Goal: Information Seeking & Learning: Find contact information

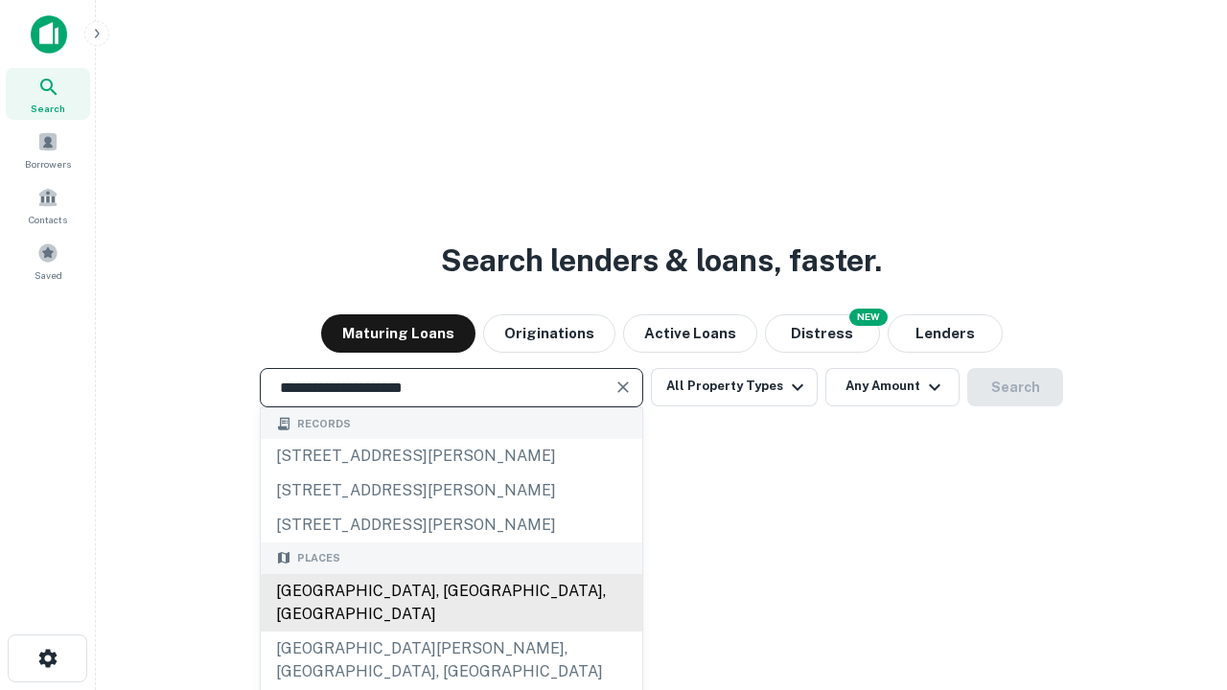
click at [450, 632] on div "[GEOGRAPHIC_DATA], [GEOGRAPHIC_DATA], [GEOGRAPHIC_DATA]" at bounding box center [451, 603] width 381 height 58
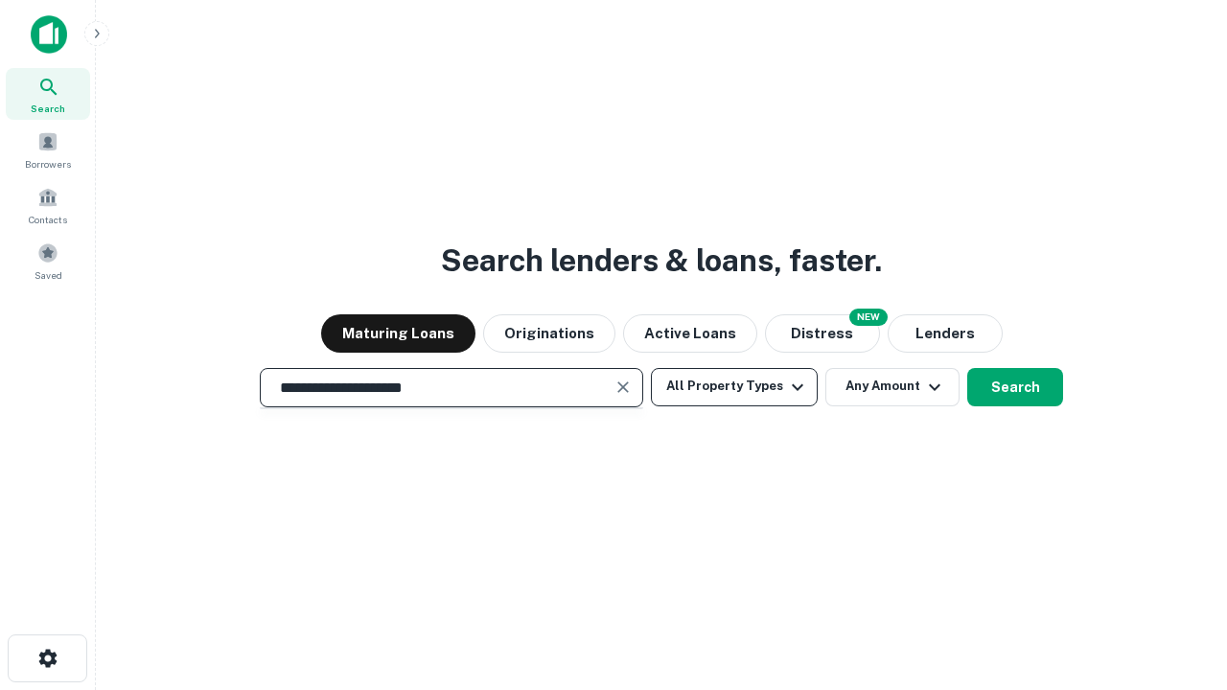
type input "**********"
click at [734, 386] on button "All Property Types" at bounding box center [734, 387] width 167 height 38
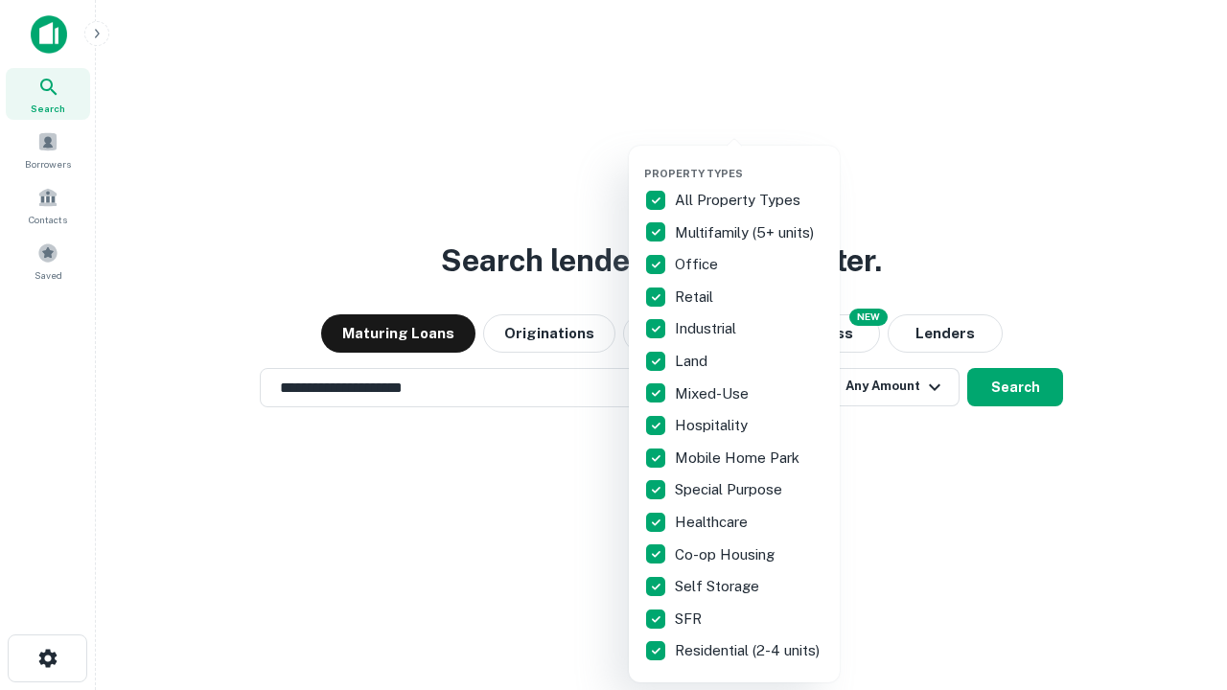
click at [749, 161] on button "button" at bounding box center [749, 161] width 211 height 1
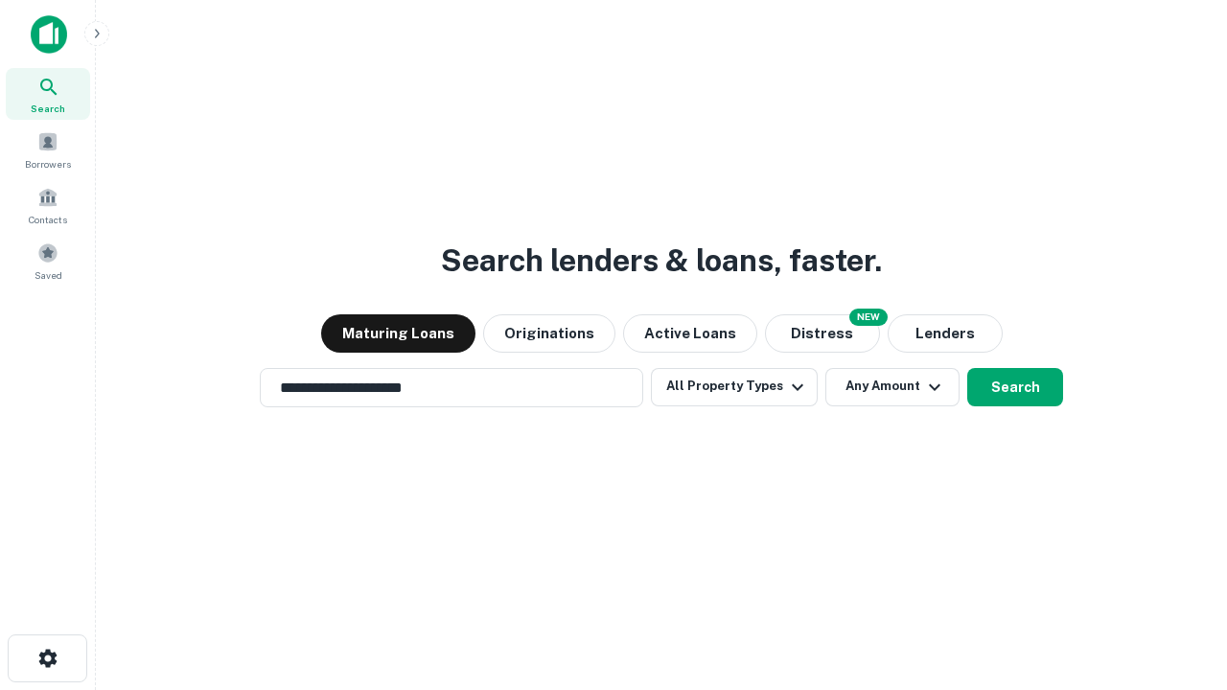
scroll to position [12, 231]
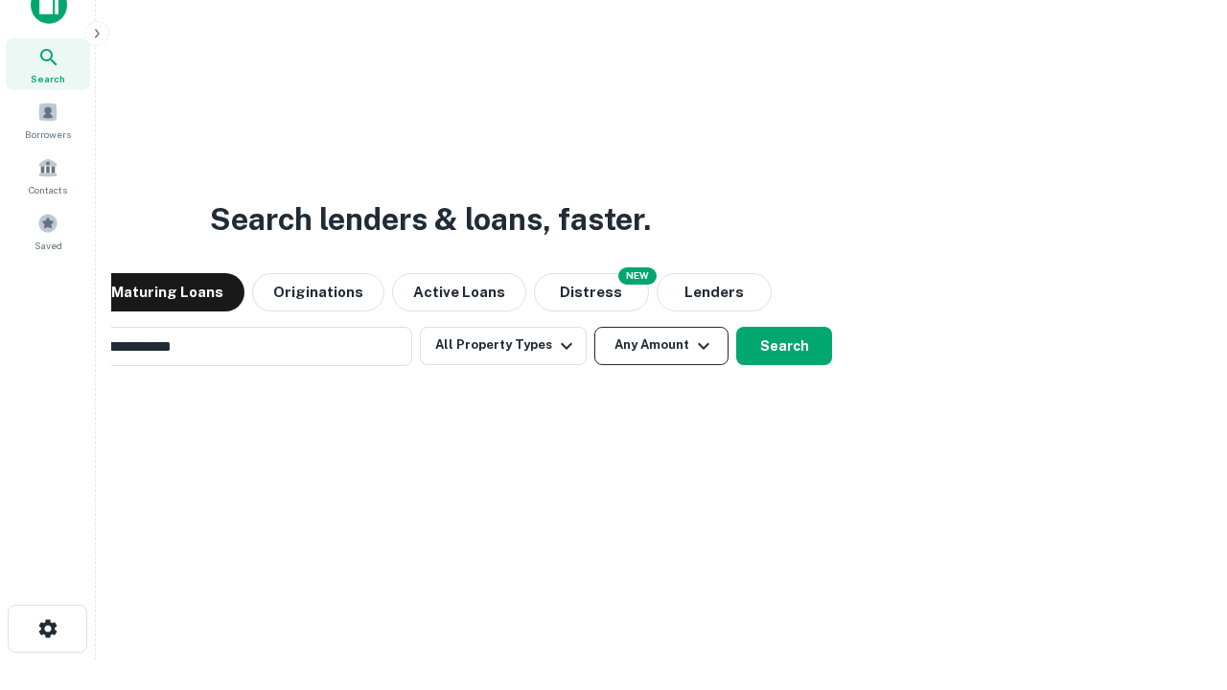
click at [594, 327] on button "Any Amount" at bounding box center [661, 346] width 134 height 38
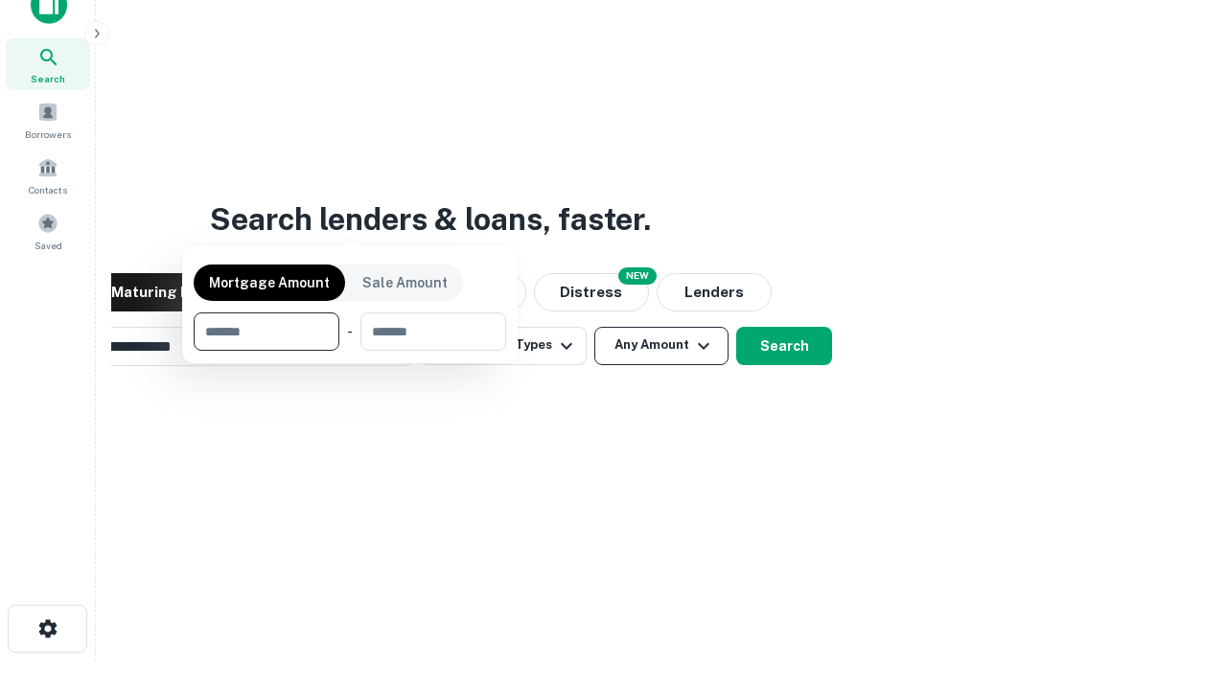
scroll to position [31, 0]
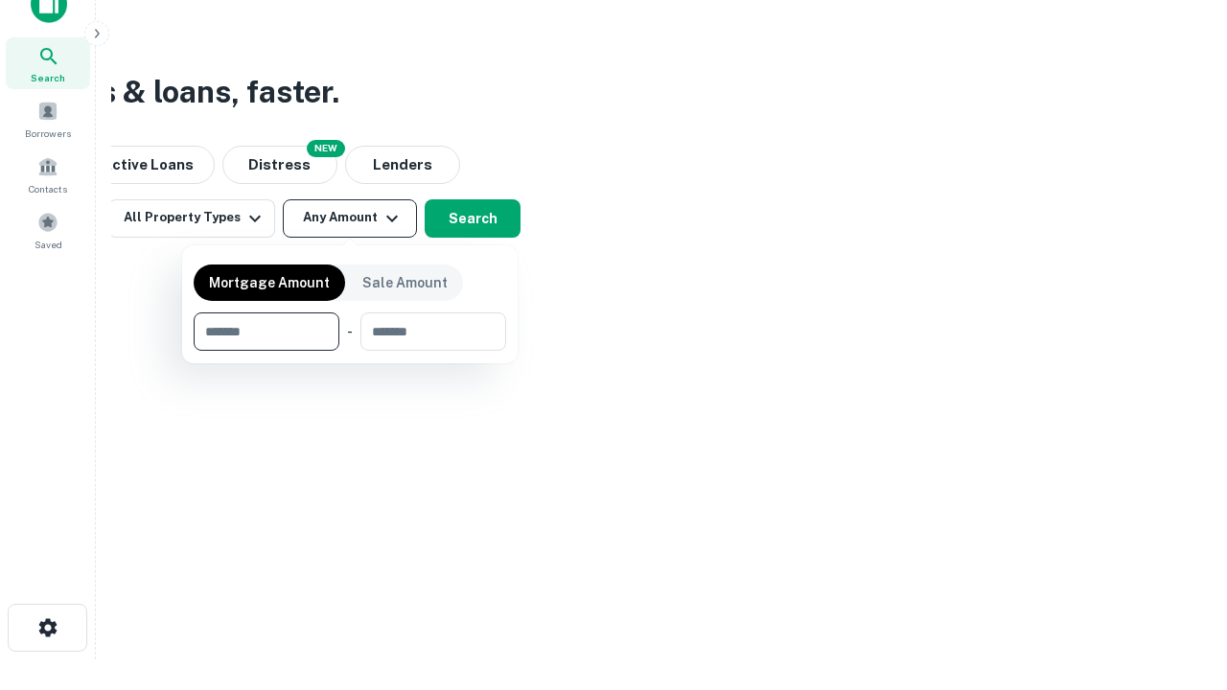
type input "*******"
click at [350, 351] on button "button" at bounding box center [350, 351] width 312 height 1
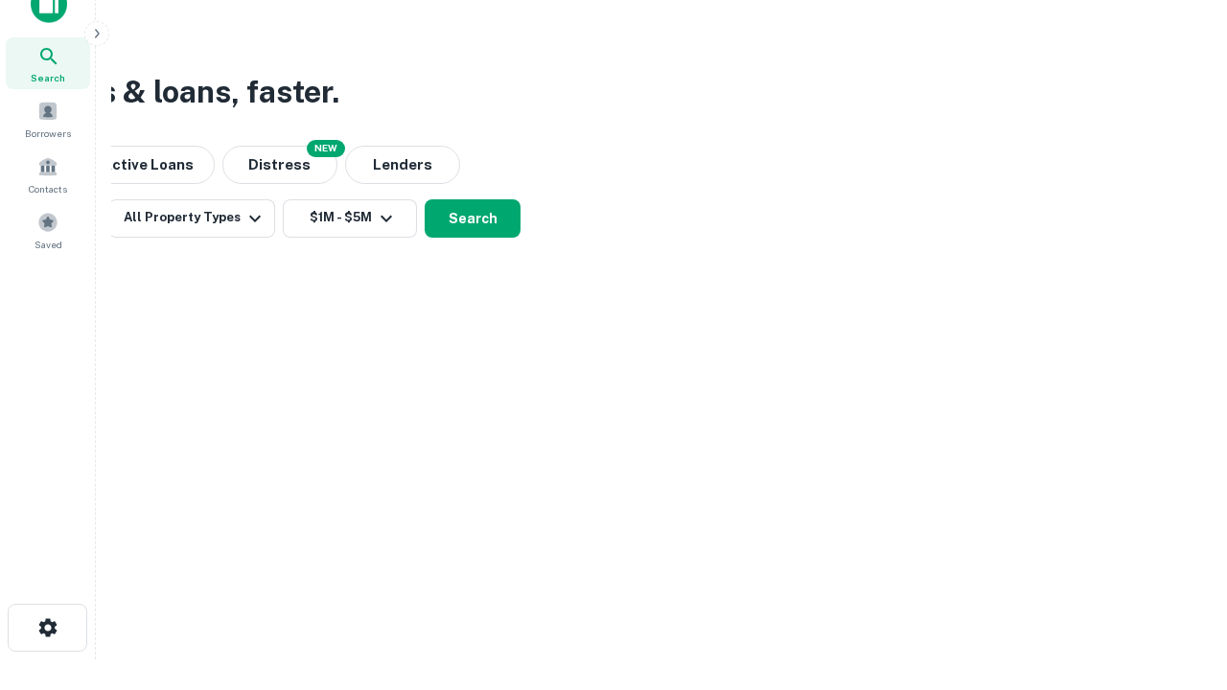
scroll to position [12, 354]
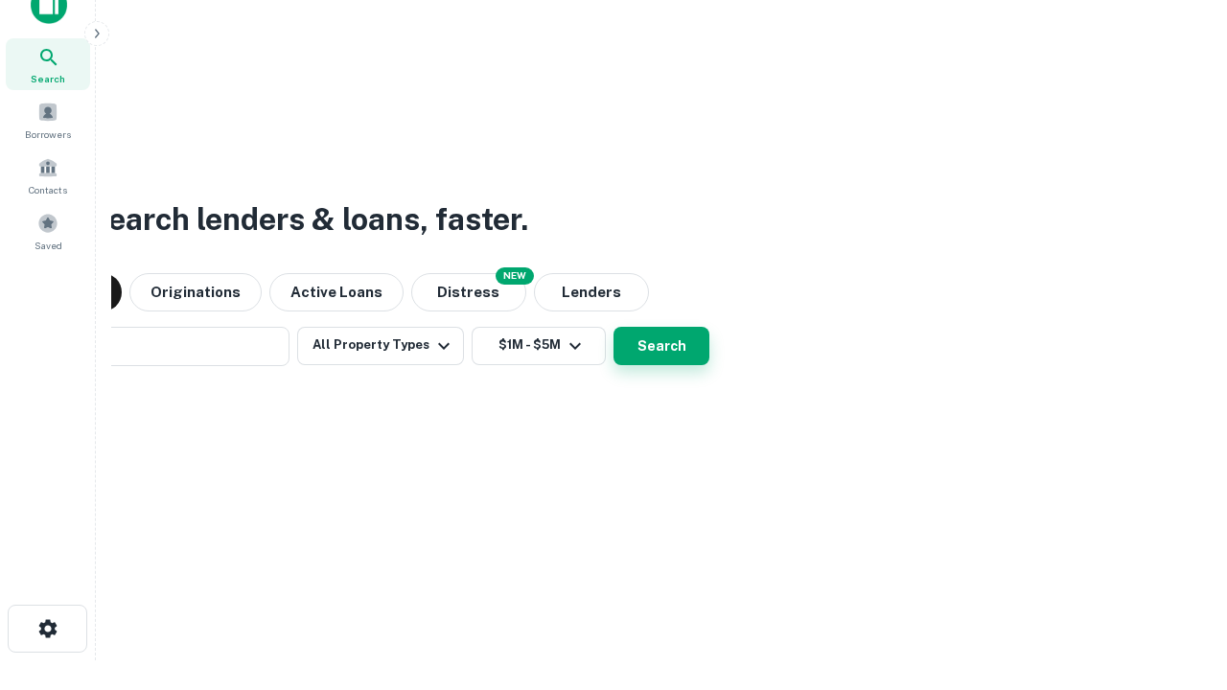
click at [613, 327] on button "Search" at bounding box center [661, 346] width 96 height 38
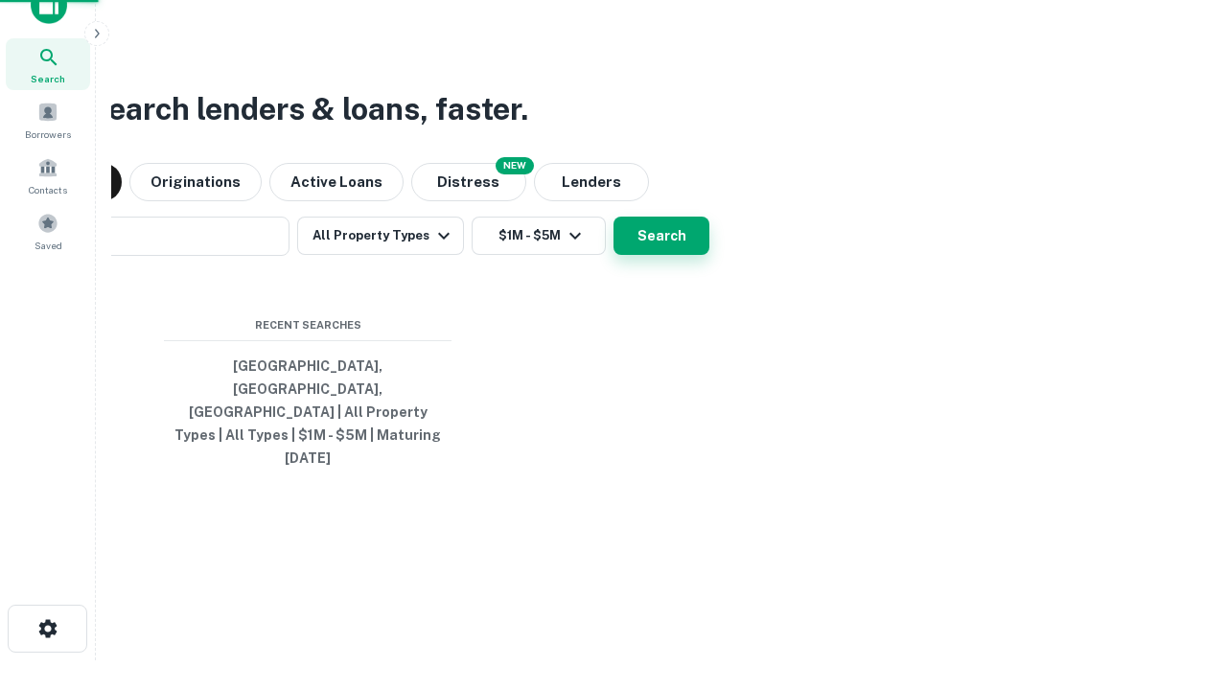
scroll to position [51, 542]
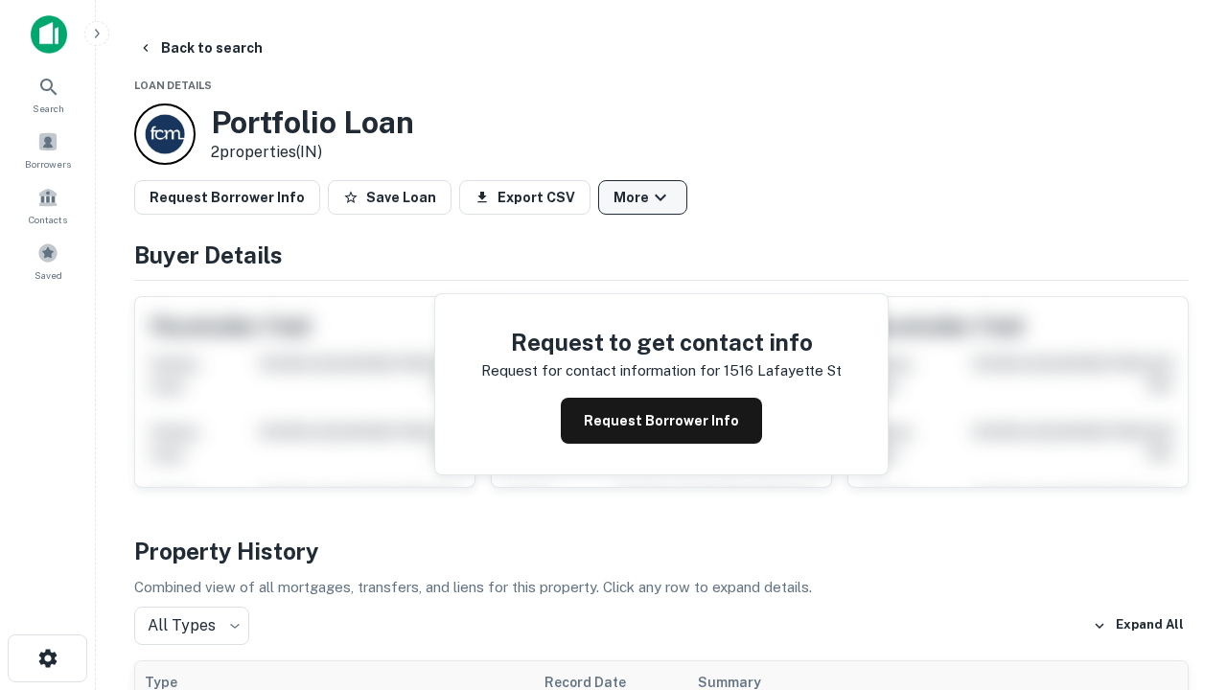
click at [642, 197] on button "More" at bounding box center [642, 197] width 89 height 35
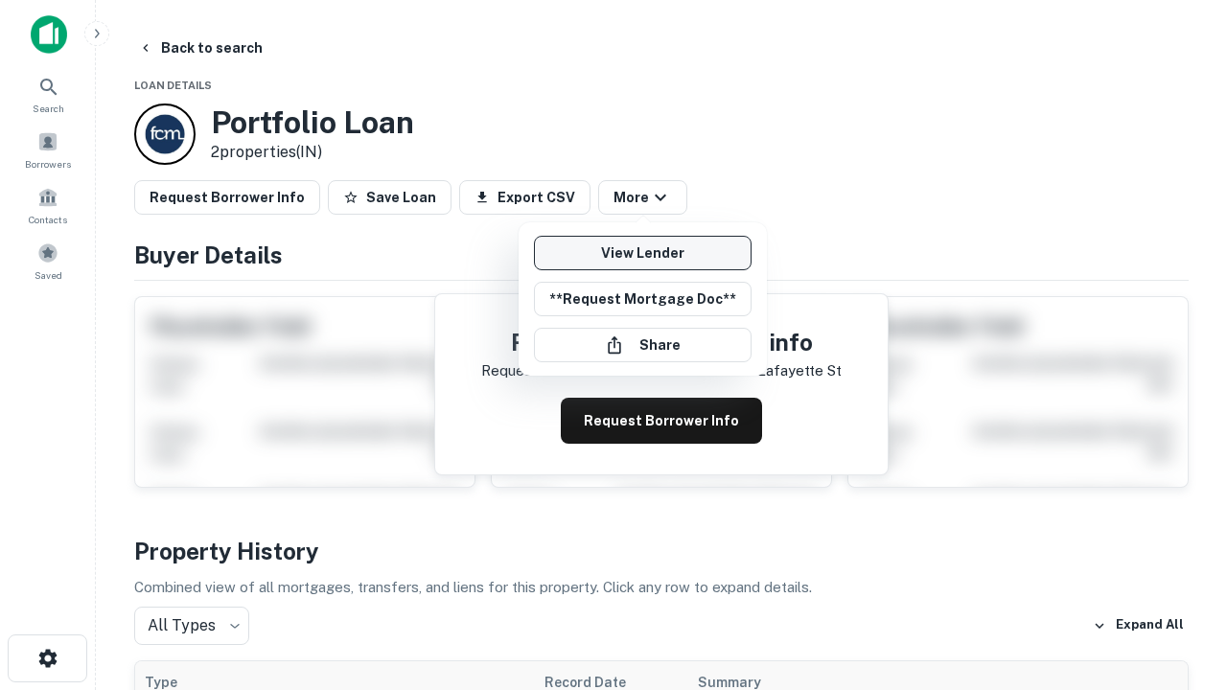
click at [642, 253] on link "View Lender" at bounding box center [643, 253] width 218 height 35
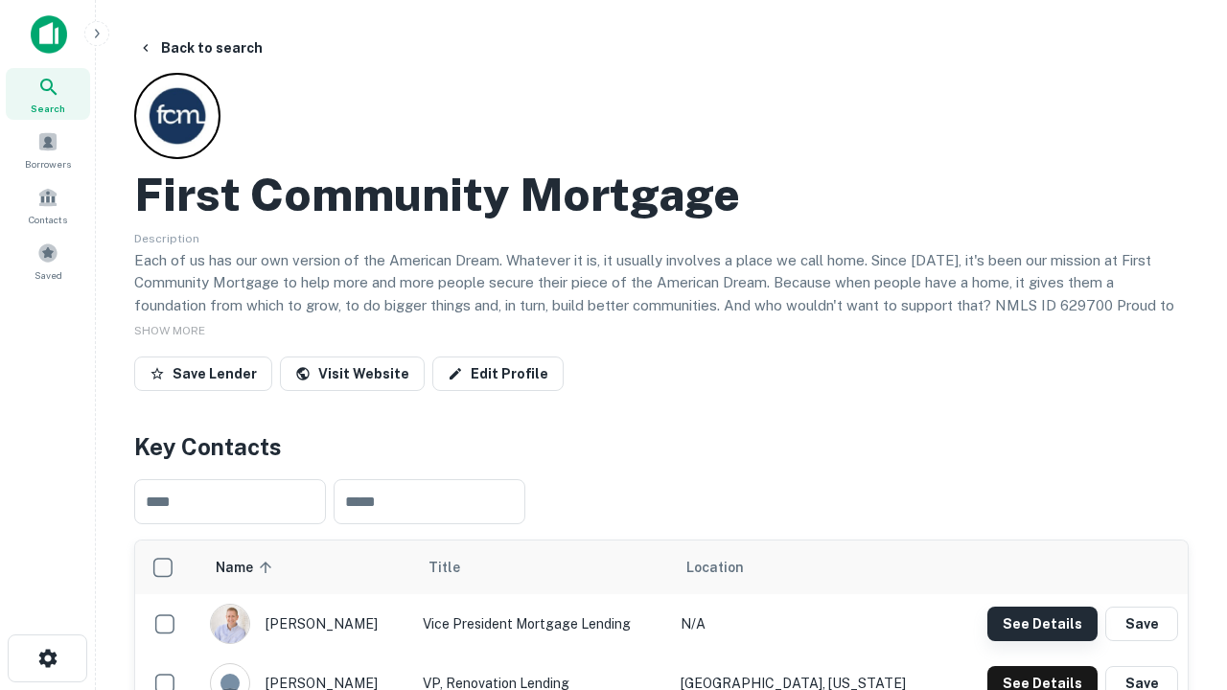
click at [1042, 623] on button "See Details" at bounding box center [1042, 624] width 110 height 35
click at [47, 658] on icon "button" at bounding box center [47, 658] width 23 height 23
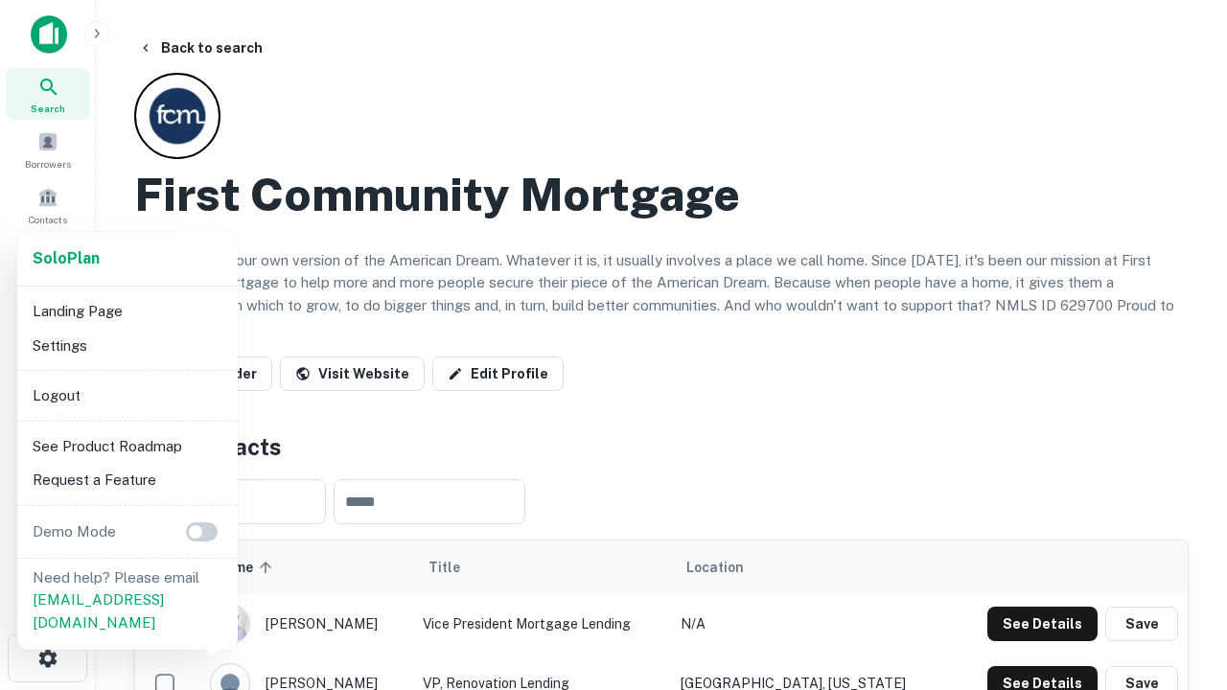
click at [127, 395] on li "Logout" at bounding box center [127, 396] width 205 height 35
